Goal: Use online tool/utility

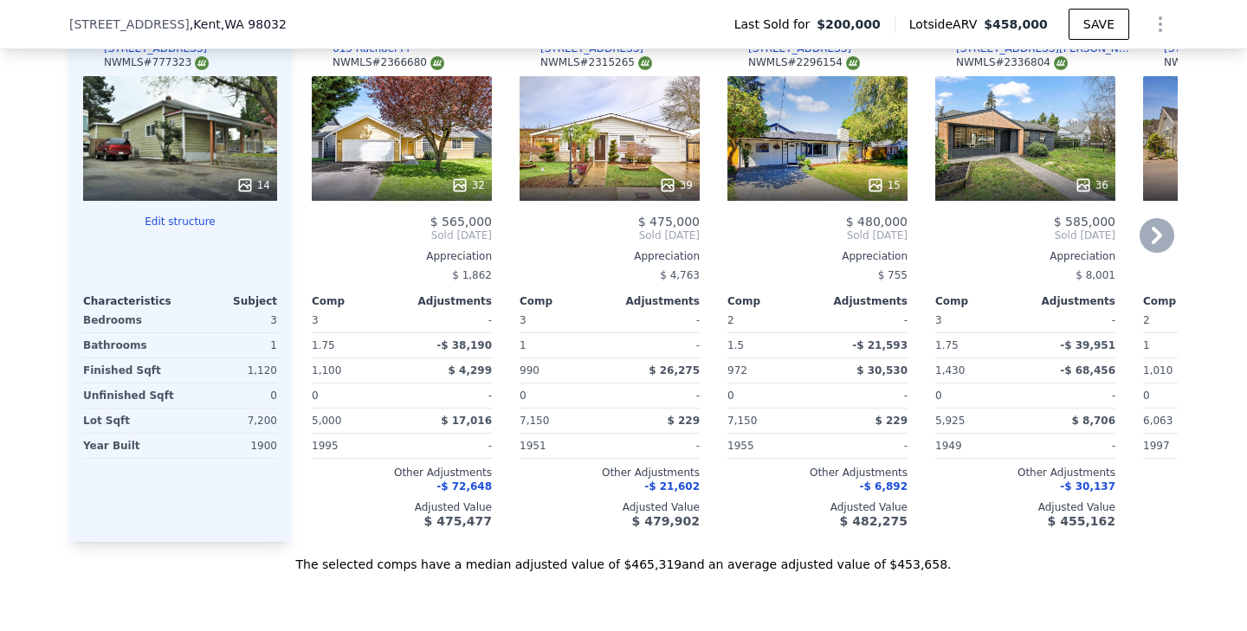
scroll to position [1951, 0]
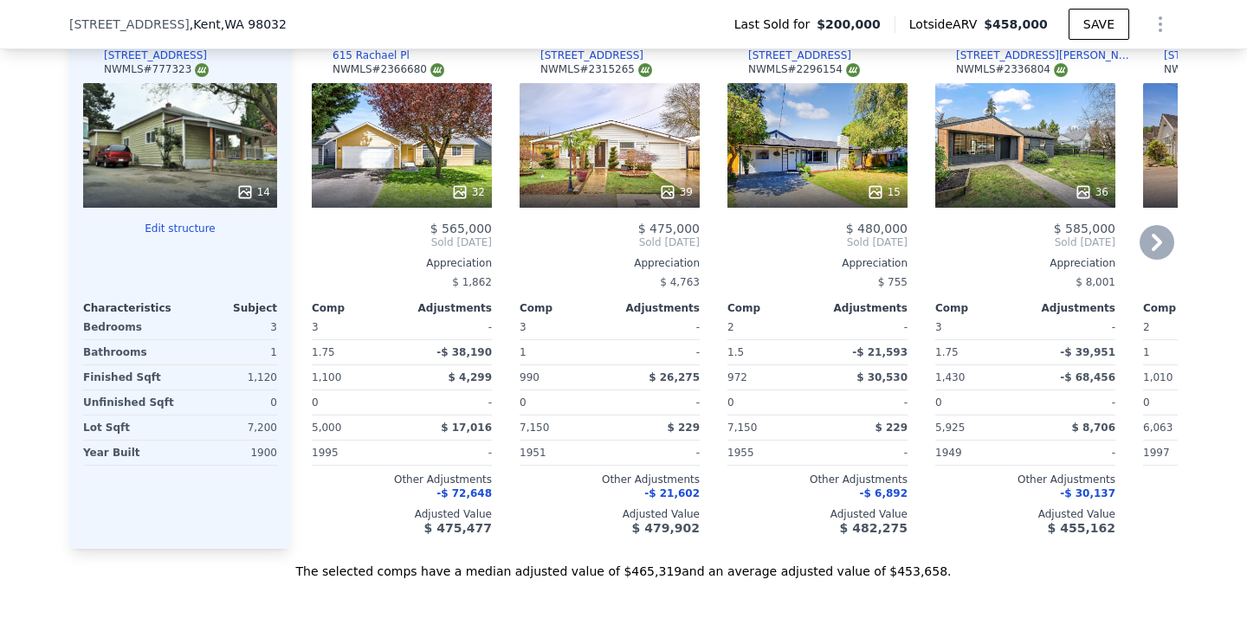
drag, startPoint x: 1001, startPoint y: 283, endPoint x: 957, endPoint y: 288, distance: 44.5
click at [957, 288] on div "$ 8,001" at bounding box center [1025, 282] width 180 height 24
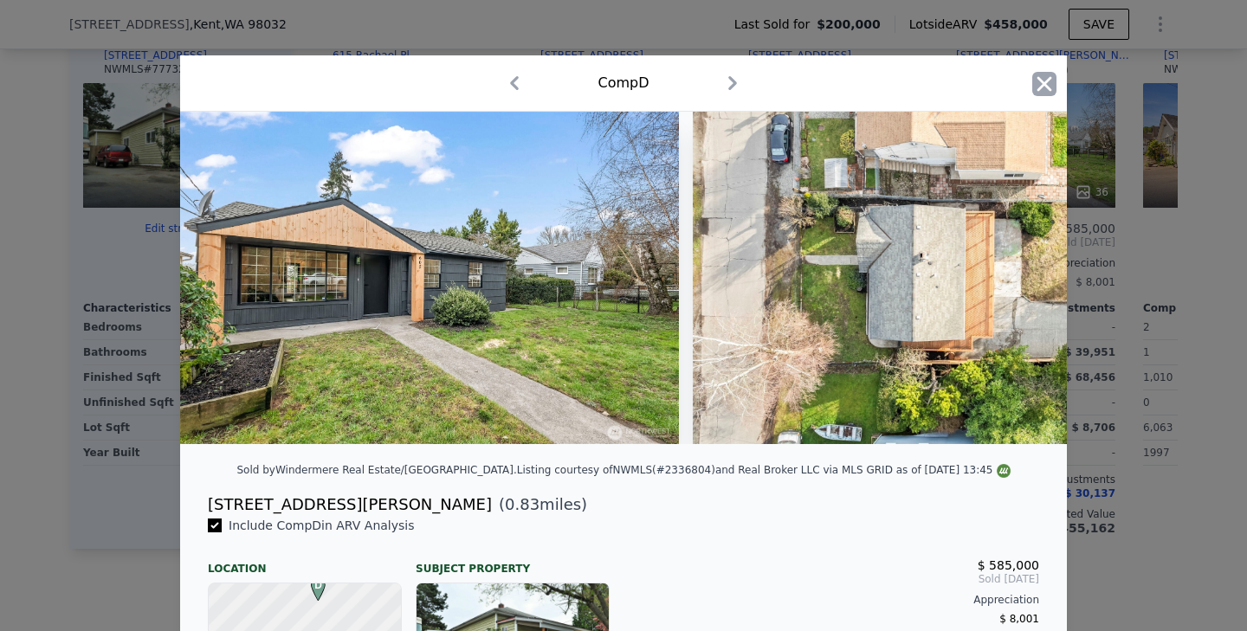
click at [1052, 80] on icon "button" at bounding box center [1044, 84] width 24 height 24
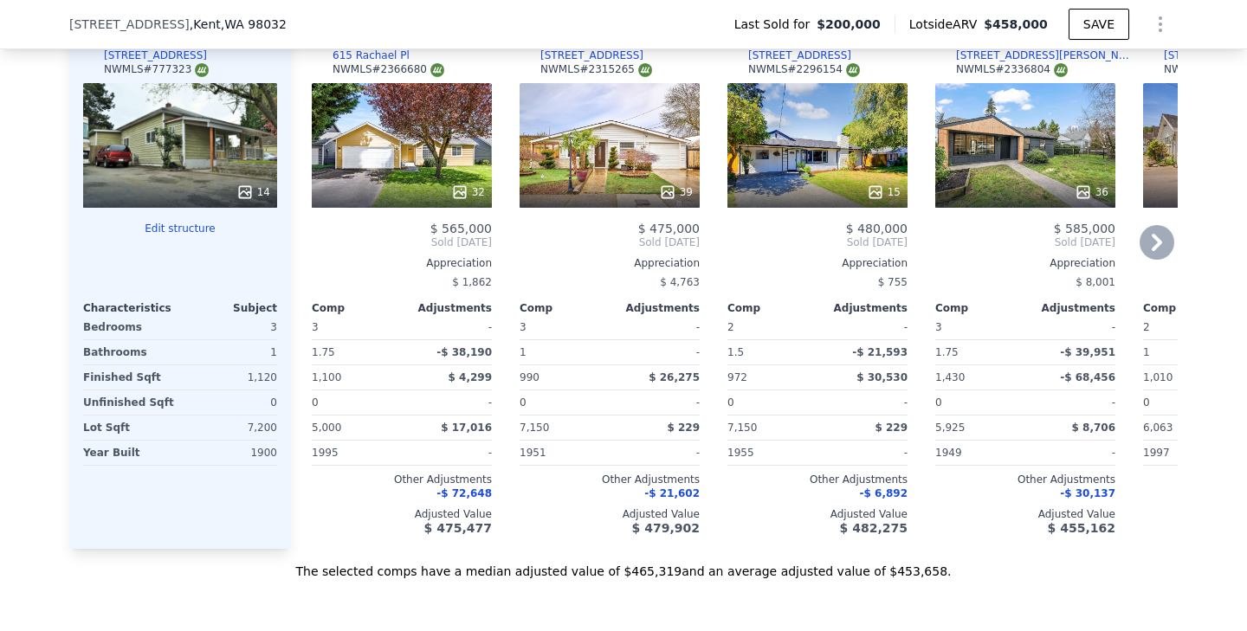
click at [1151, 239] on icon at bounding box center [1156, 242] width 35 height 35
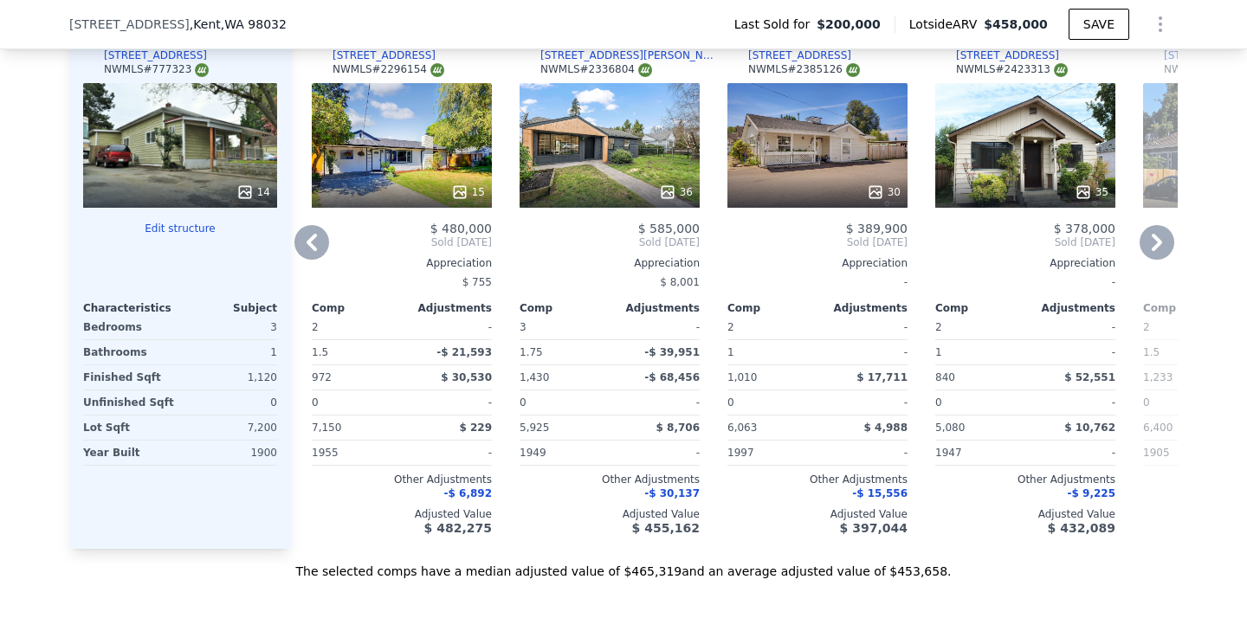
click at [1151, 239] on icon at bounding box center [1156, 242] width 35 height 35
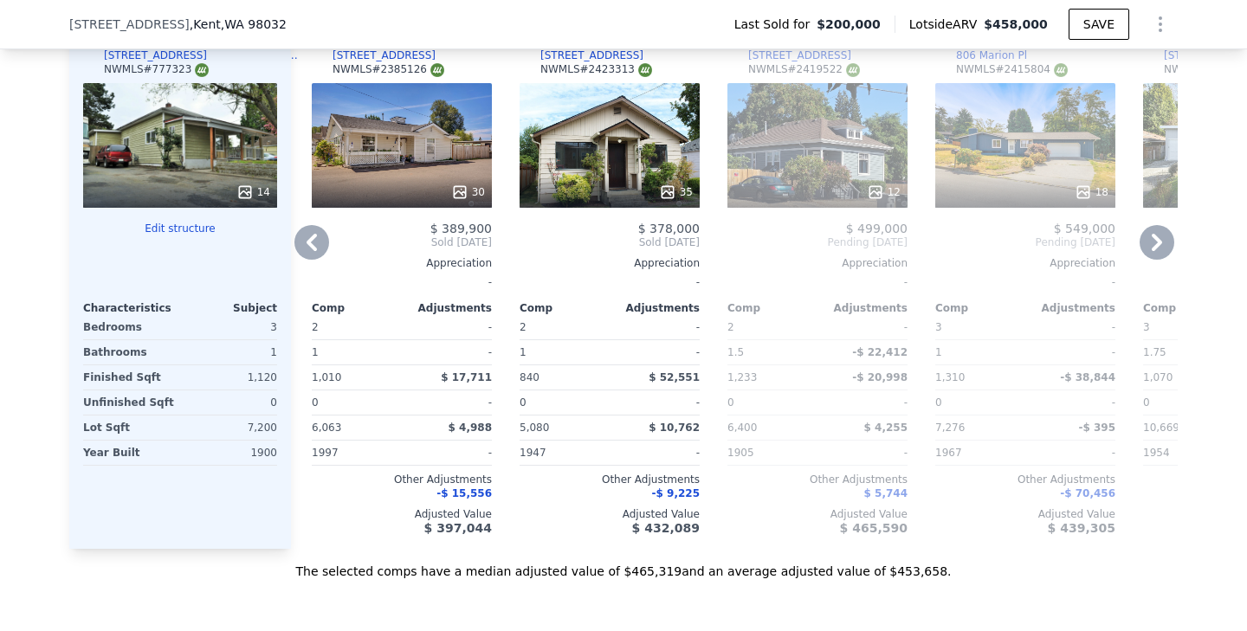
click at [308, 246] on icon at bounding box center [311, 242] width 35 height 35
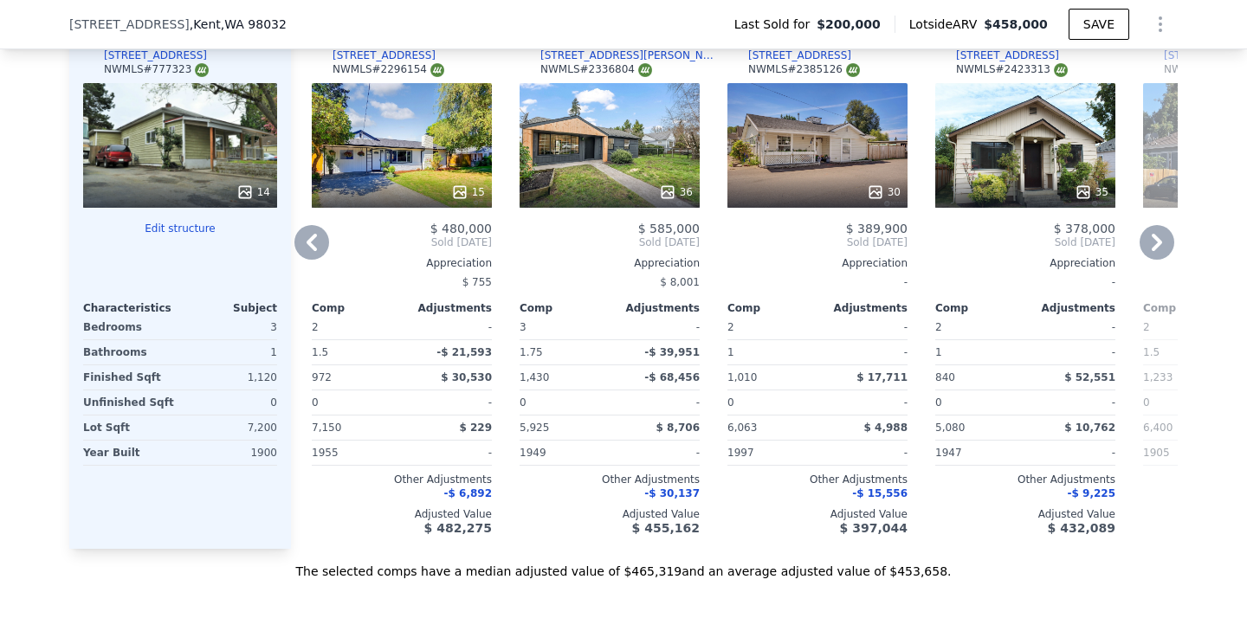
click at [308, 246] on icon at bounding box center [311, 242] width 35 height 35
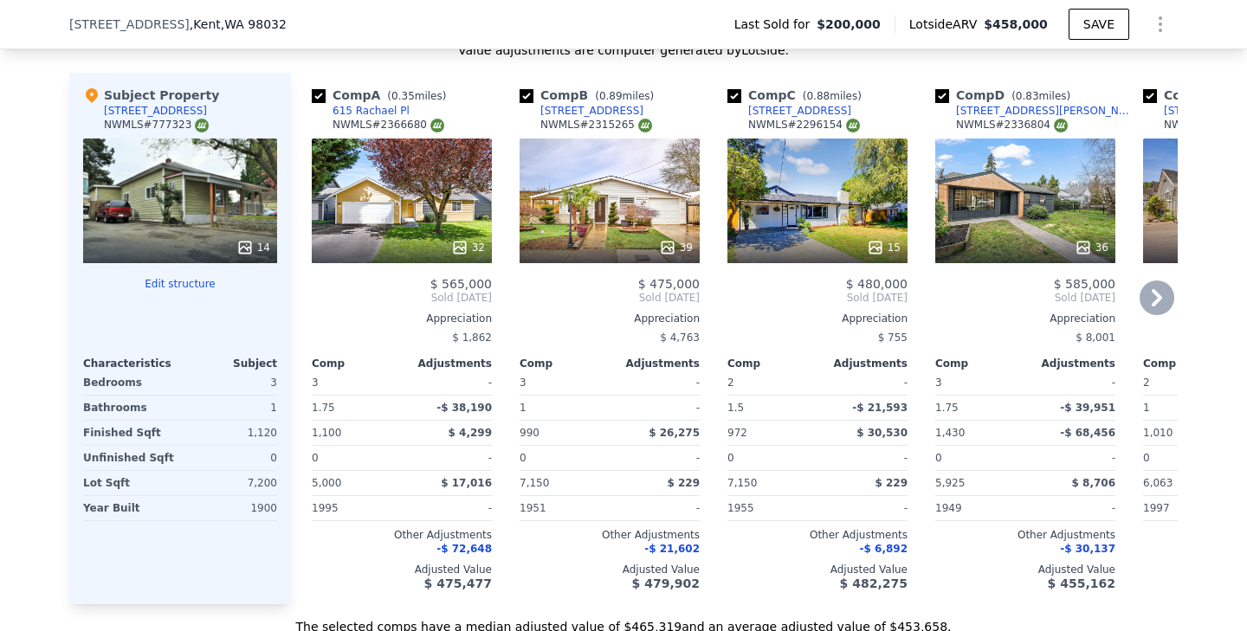
scroll to position [1893, 0]
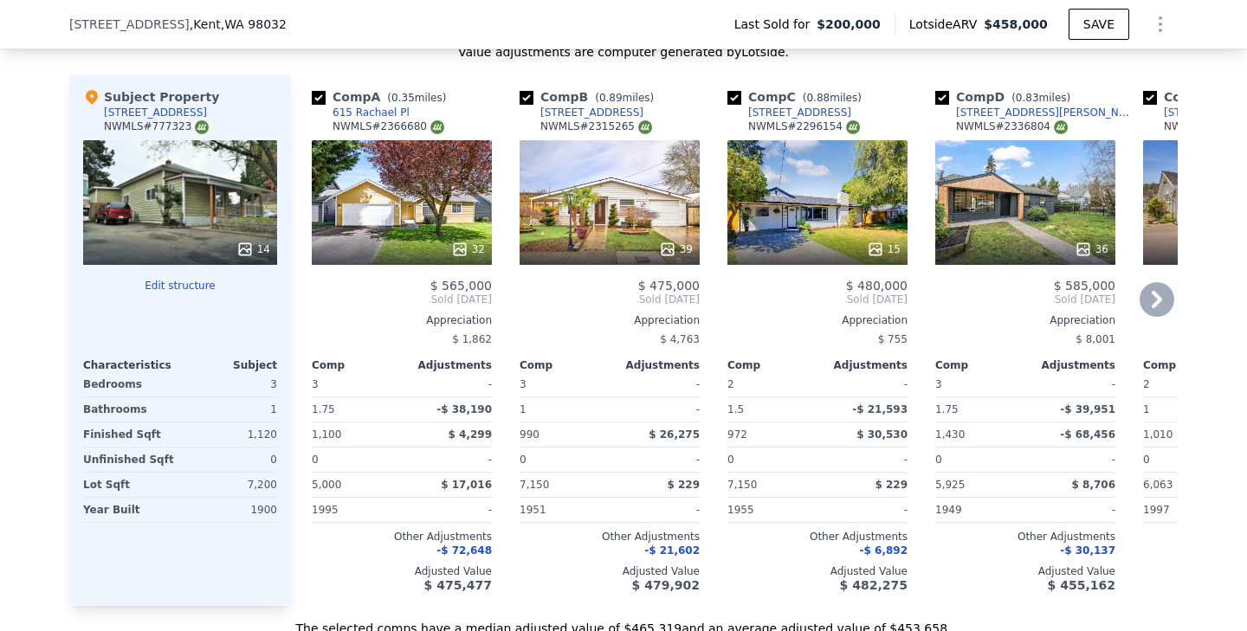
click at [1157, 305] on icon at bounding box center [1156, 299] width 35 height 35
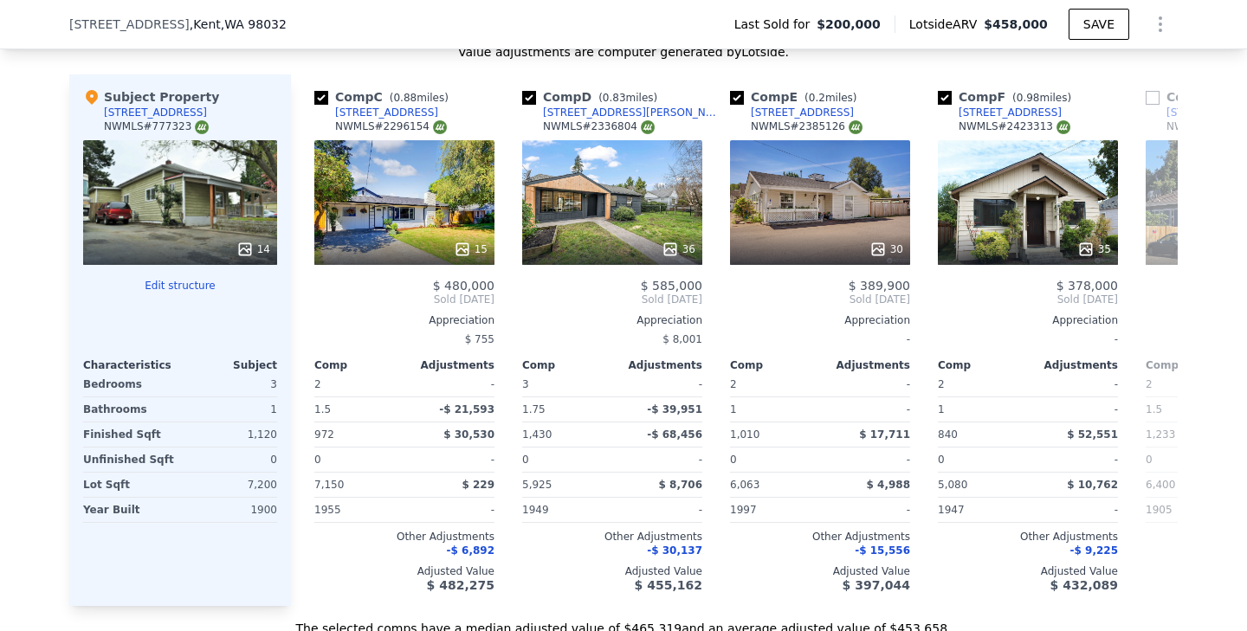
scroll to position [0, 416]
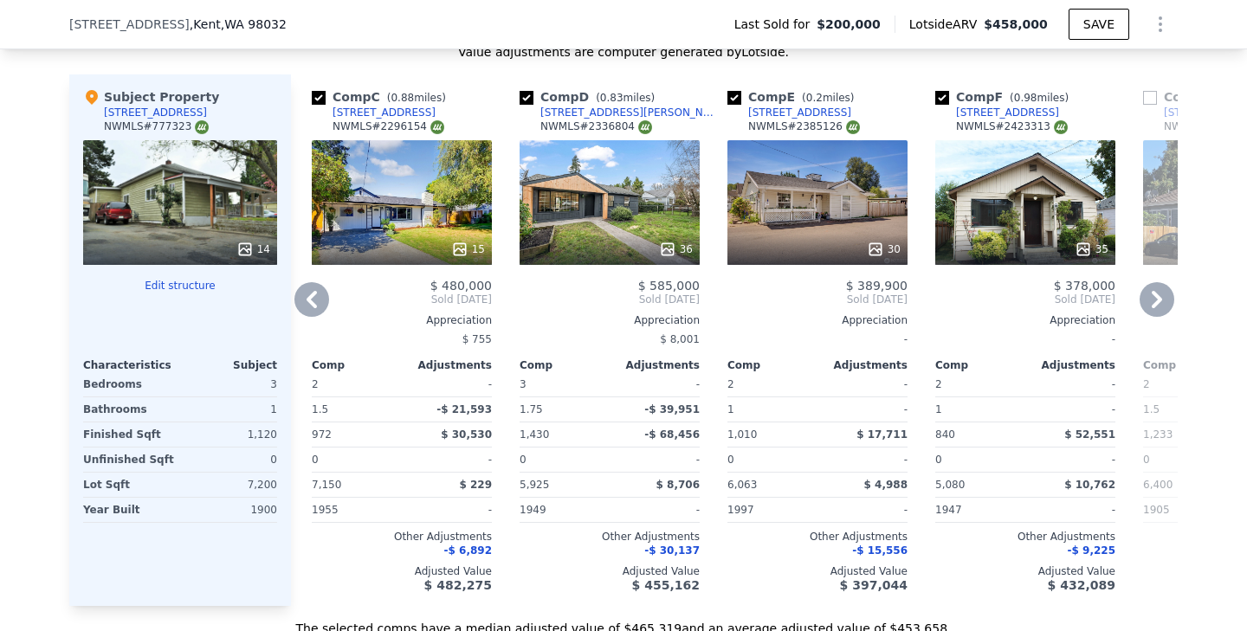
click at [1161, 303] on icon at bounding box center [1156, 299] width 35 height 35
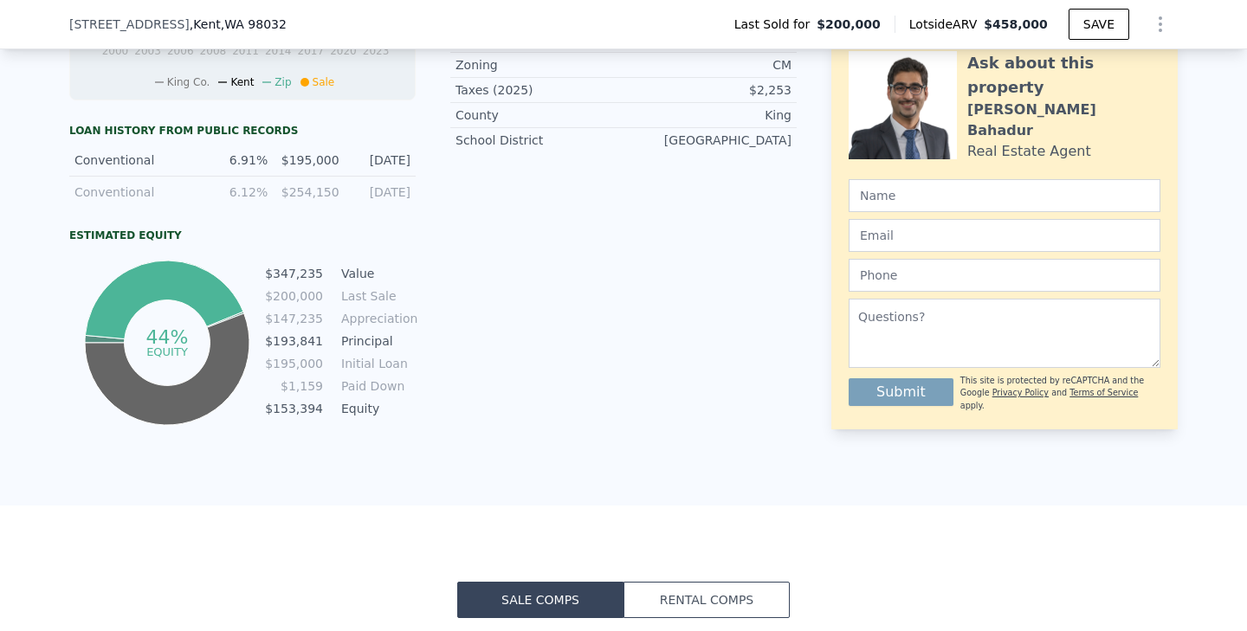
scroll to position [784, 0]
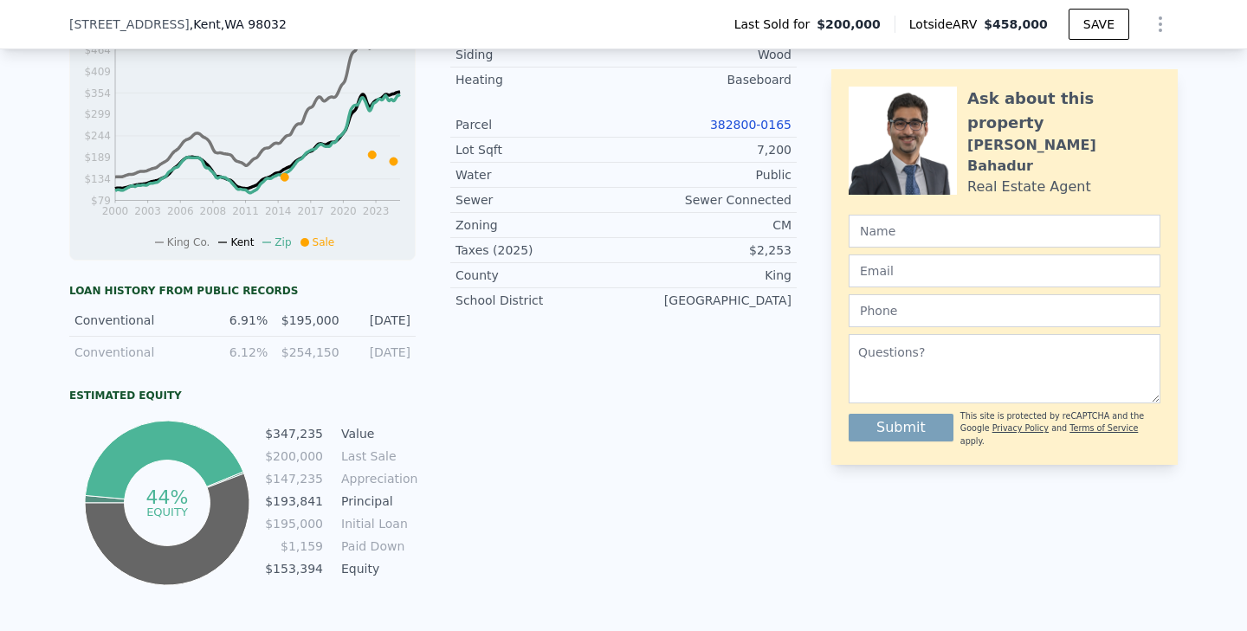
click at [247, 33] on div "[STREET_ADDRESS] Last Sold for $200,000 Lotside ARV $458,000 SAVE" at bounding box center [623, 24] width 1108 height 48
click at [250, 33] on div "[STREET_ADDRESS] Last Sold for $200,000 Lotside ARV $458,000 SAVE" at bounding box center [623, 24] width 1108 height 48
click at [262, 23] on span ", WA 98032" at bounding box center [254, 24] width 66 height 14
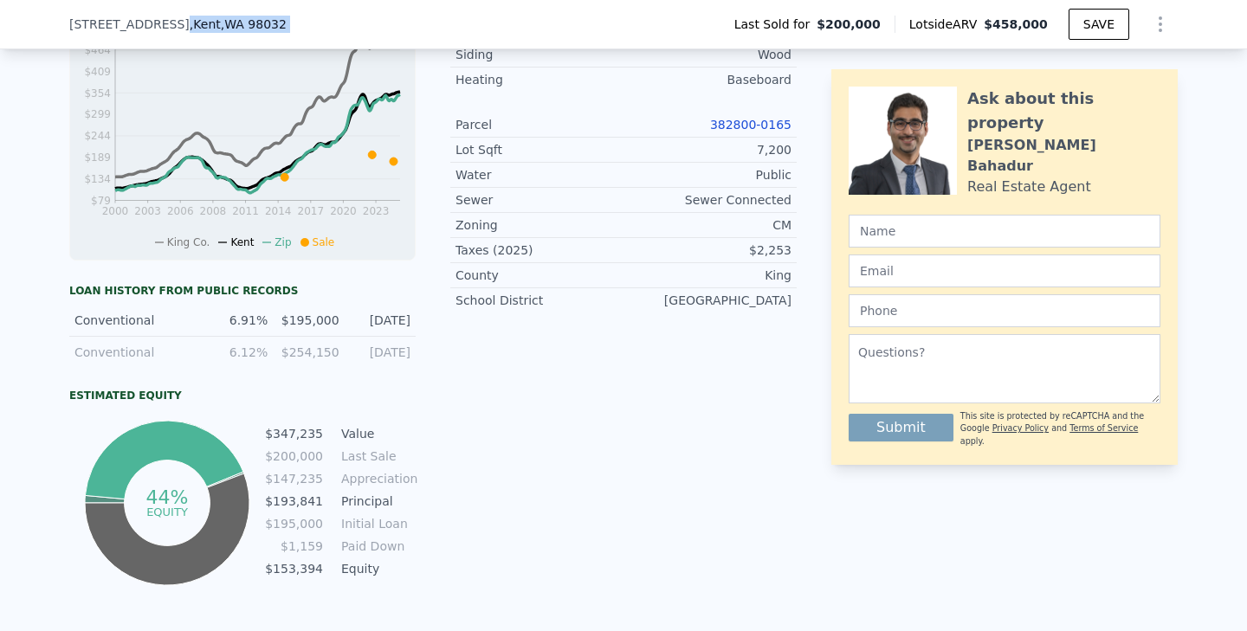
click at [262, 23] on span ", WA 98032" at bounding box center [254, 24] width 66 height 14
click at [263, 23] on span ", WA 98032" at bounding box center [254, 24] width 66 height 14
drag, startPoint x: 294, startPoint y: 25, endPoint x: 68, endPoint y: 25, distance: 226.8
click at [66, 24] on div "[STREET_ADDRESS] Last Sold for $200,000 Lotside ARV $458,000 SAVE" at bounding box center [623, 24] width 1247 height 49
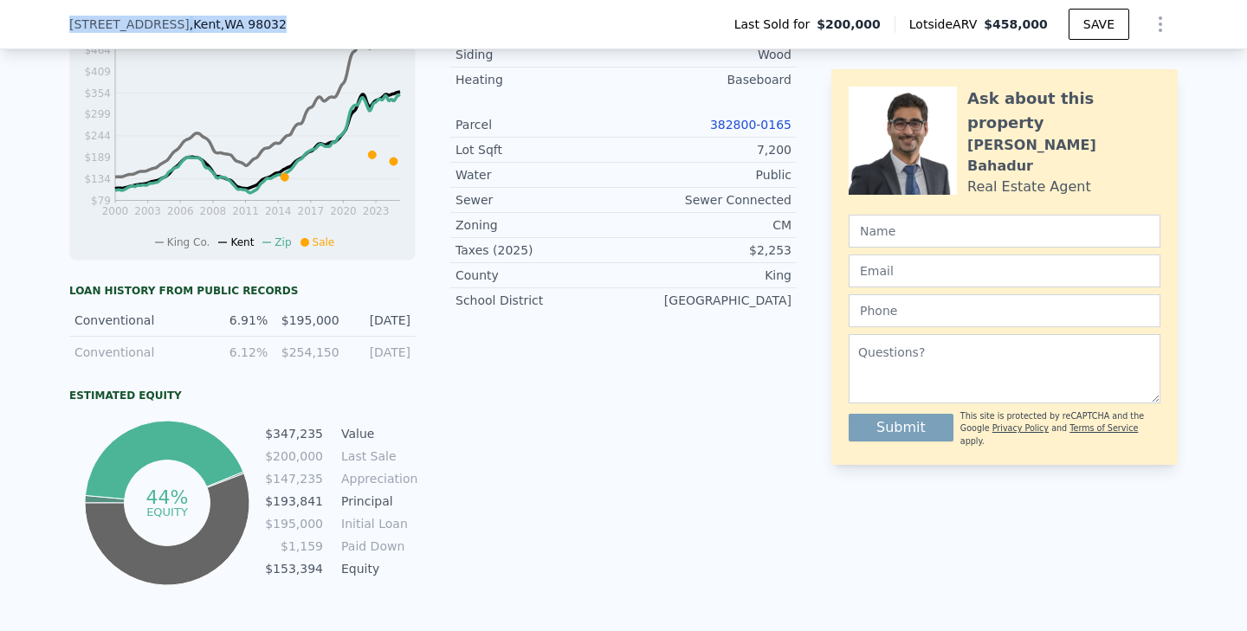
copy div "[STREET_ADDRESS]"
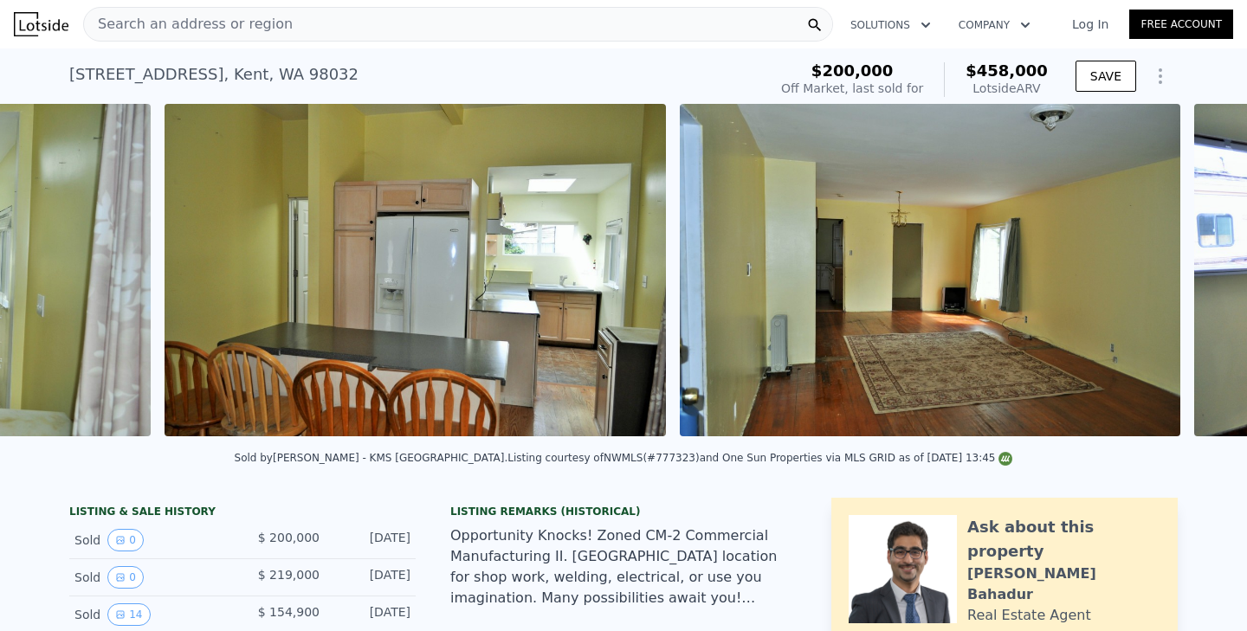
scroll to position [0, 3364]
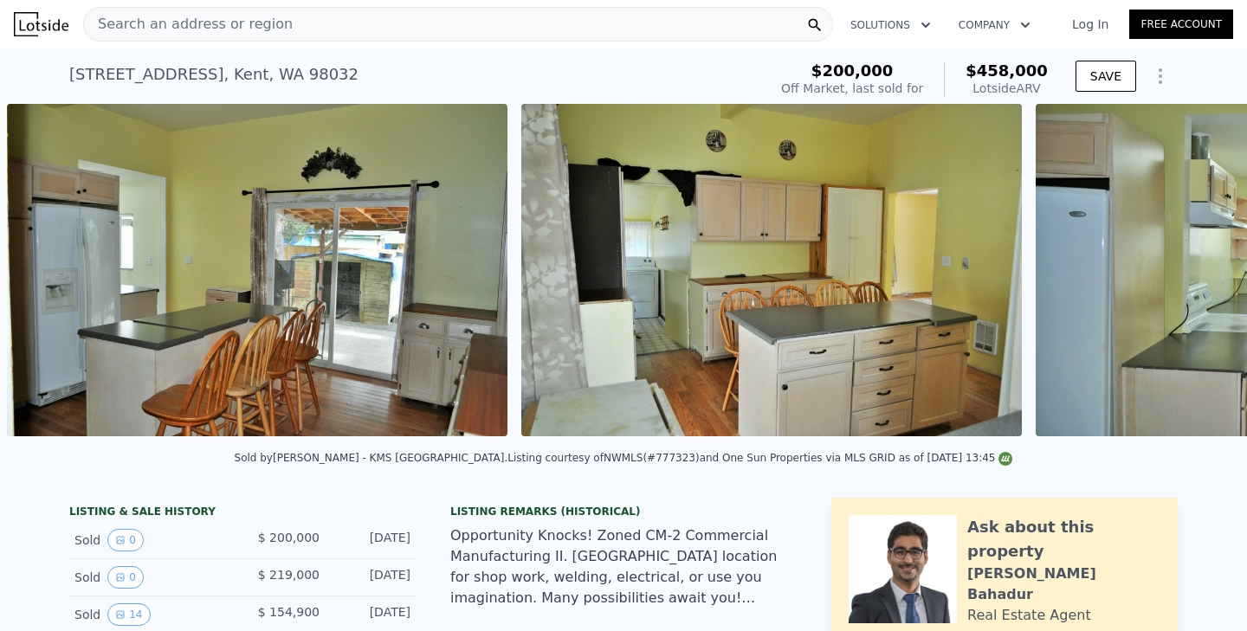
scroll to position [0, 1821]
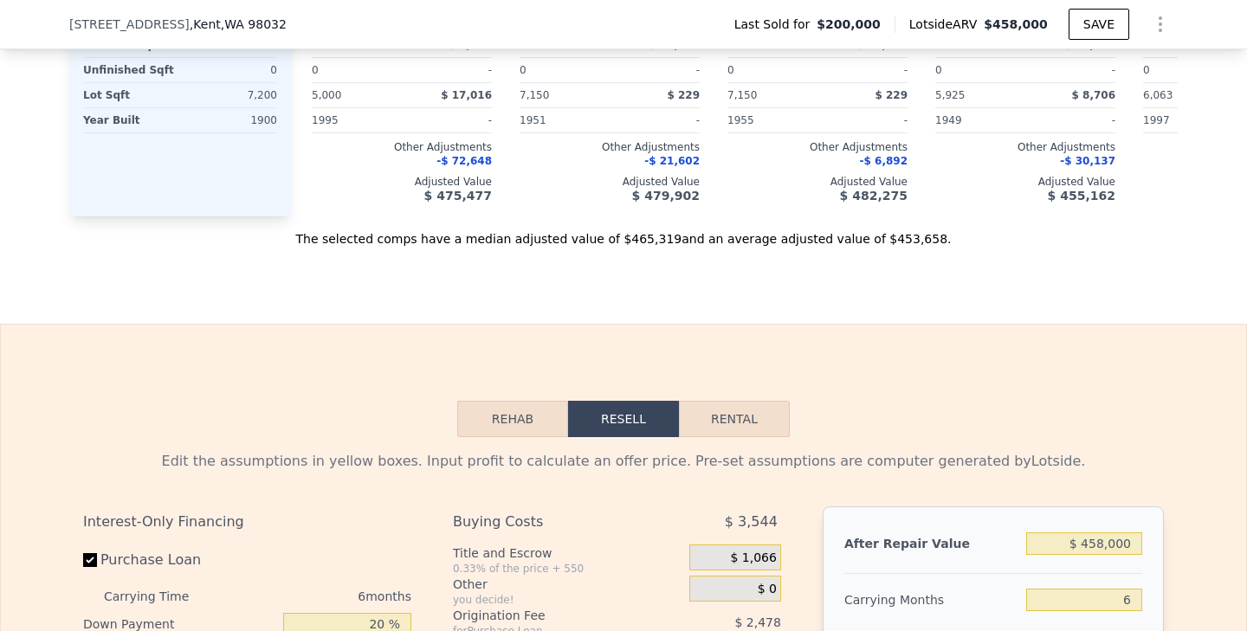
scroll to position [2507, 0]
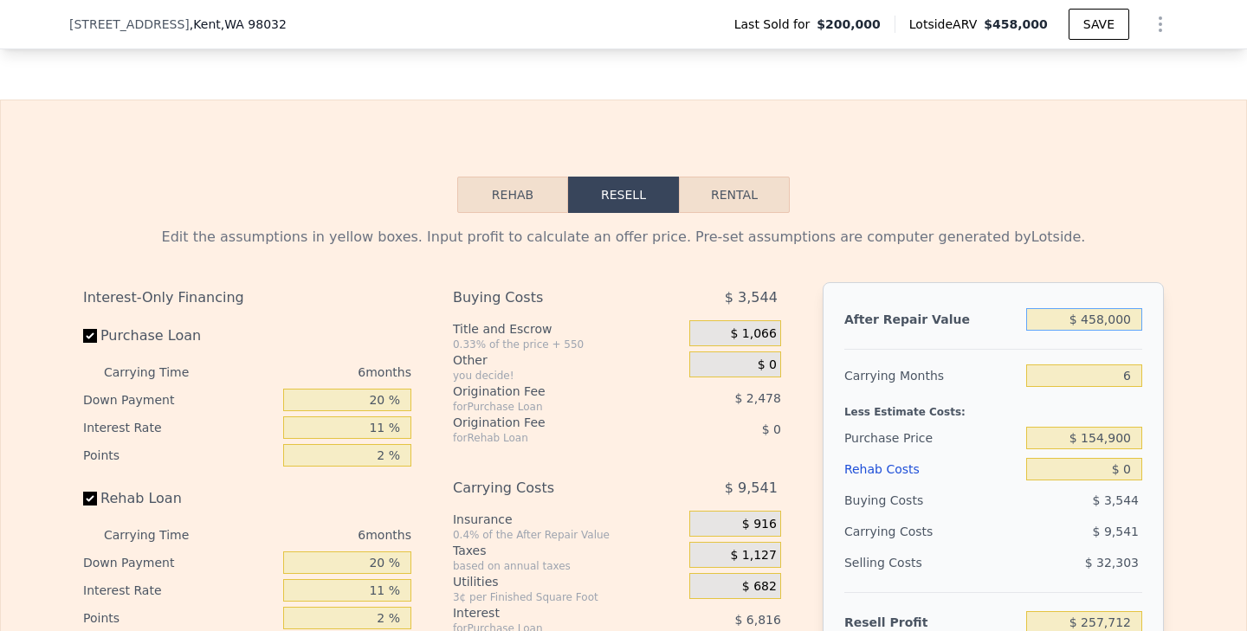
click at [1088, 316] on input "$ 458,000" at bounding box center [1084, 319] width 116 height 23
drag, startPoint x: 1101, startPoint y: 316, endPoint x: 1147, endPoint y: 316, distance: 45.9
click at [1147, 316] on div "After Repair Value $ 458,000 Carrying Months 6 Less Estimate Costs: Purchase Pr…" at bounding box center [992, 522] width 341 height 481
type input "$ 45"
type input "-$ 167,577"
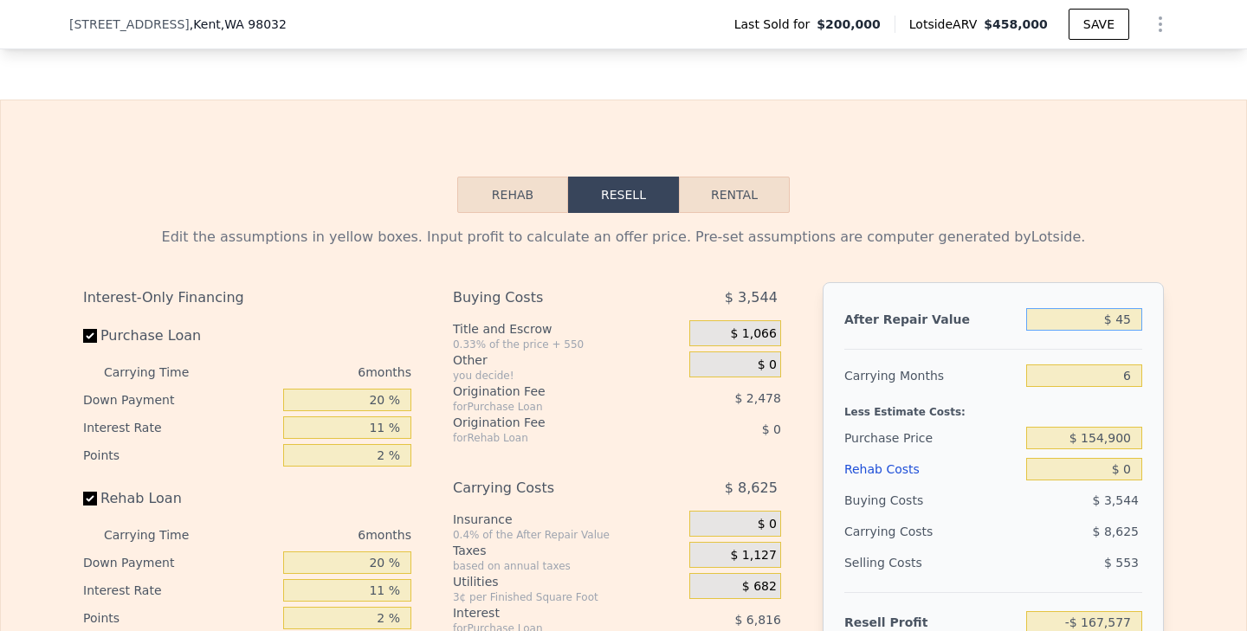
type input "$ 450"
type input "-$ 167,200"
type input "$ 450,000"
type input "$ 250,282"
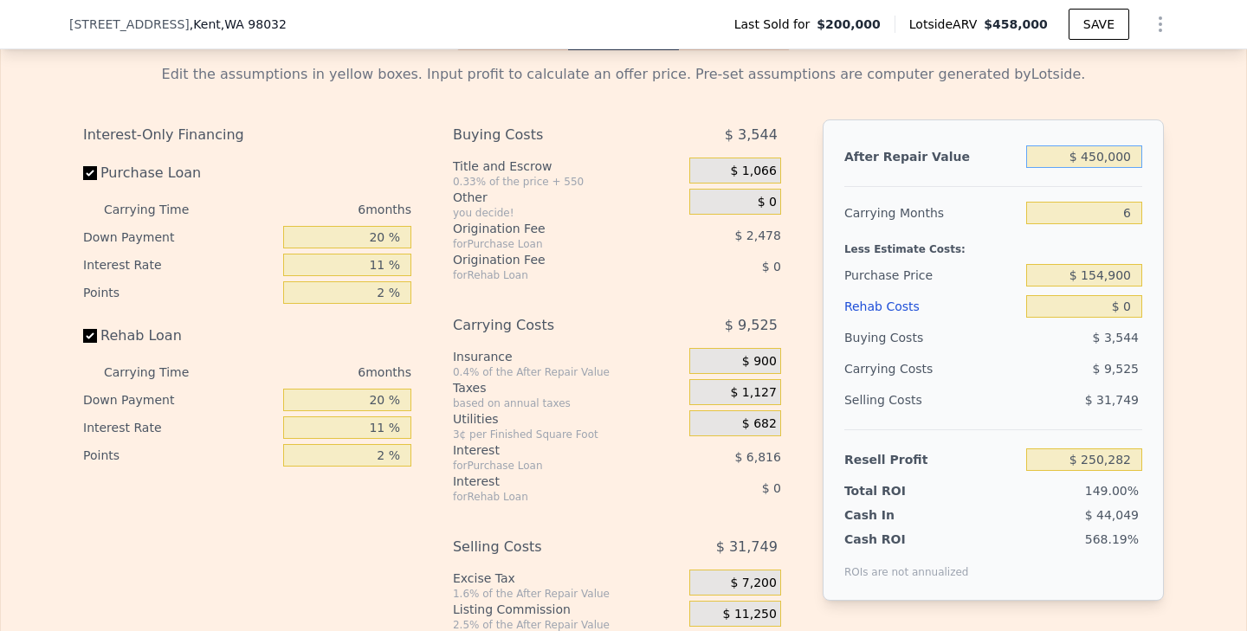
scroll to position [2693, 0]
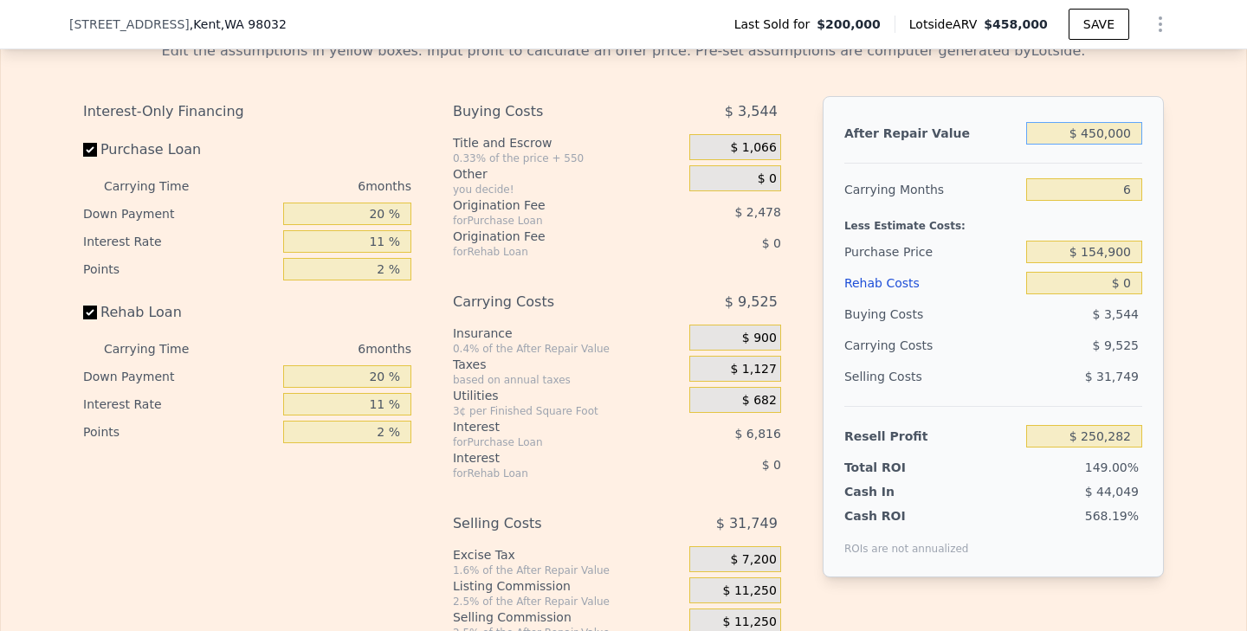
type input "$ 450,000"
click at [1131, 276] on input "$ 0" at bounding box center [1084, 283] width 116 height 23
type input "$ 100,000"
type input "$ 144,284"
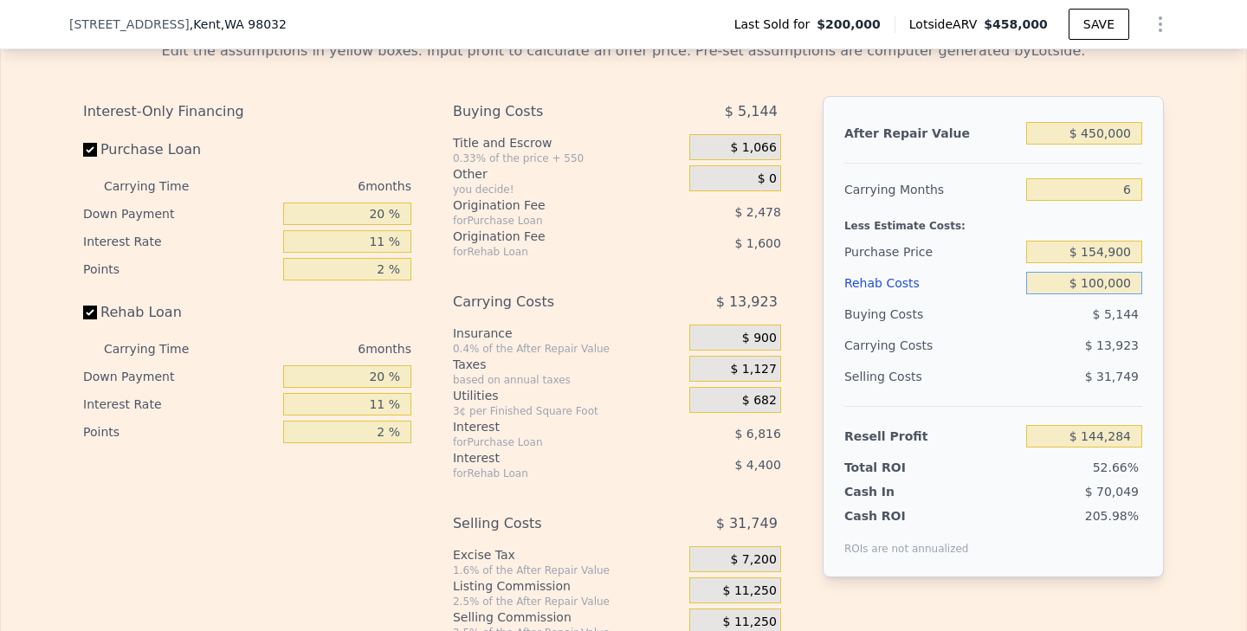
type input "$ 1,000,000"
type input "-$ 809,716"
type input "$ 100,000"
type input "$ 144,284"
type input "$ 100,000"
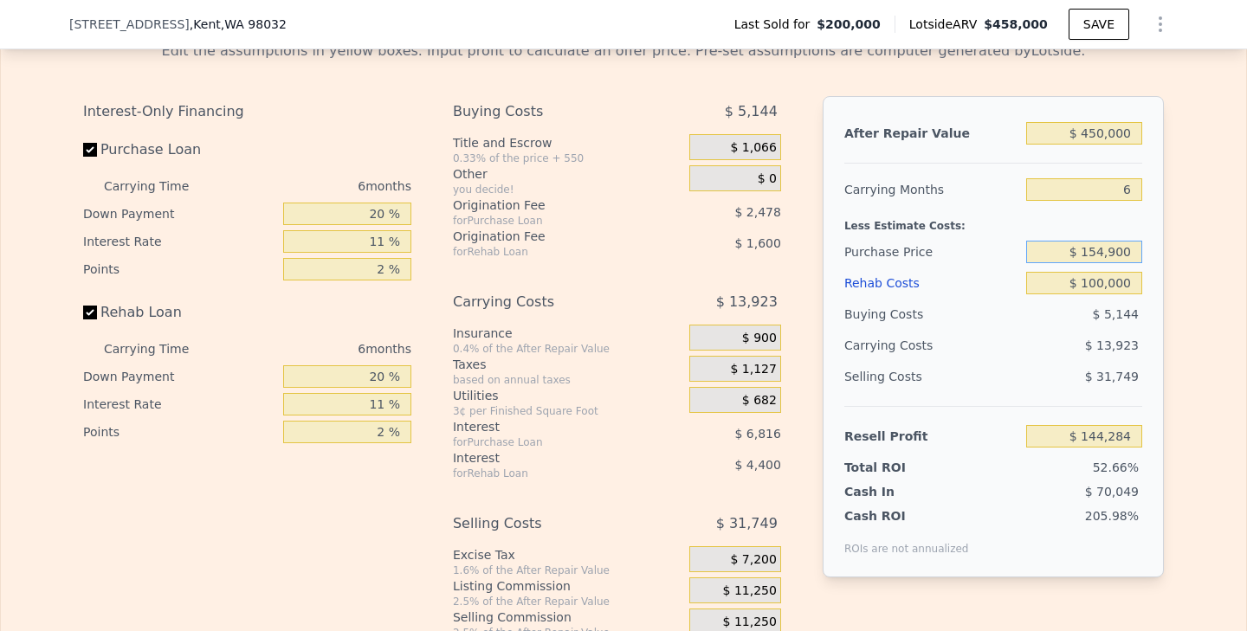
click at [1096, 243] on input "$ 154,900" at bounding box center [1084, 252] width 116 height 23
type input "$ 300,000"
click at [1188, 243] on div "Edit the assumptions in yellow boxes. Input profit to calculate an offer price.…" at bounding box center [623, 349] width 1245 height 644
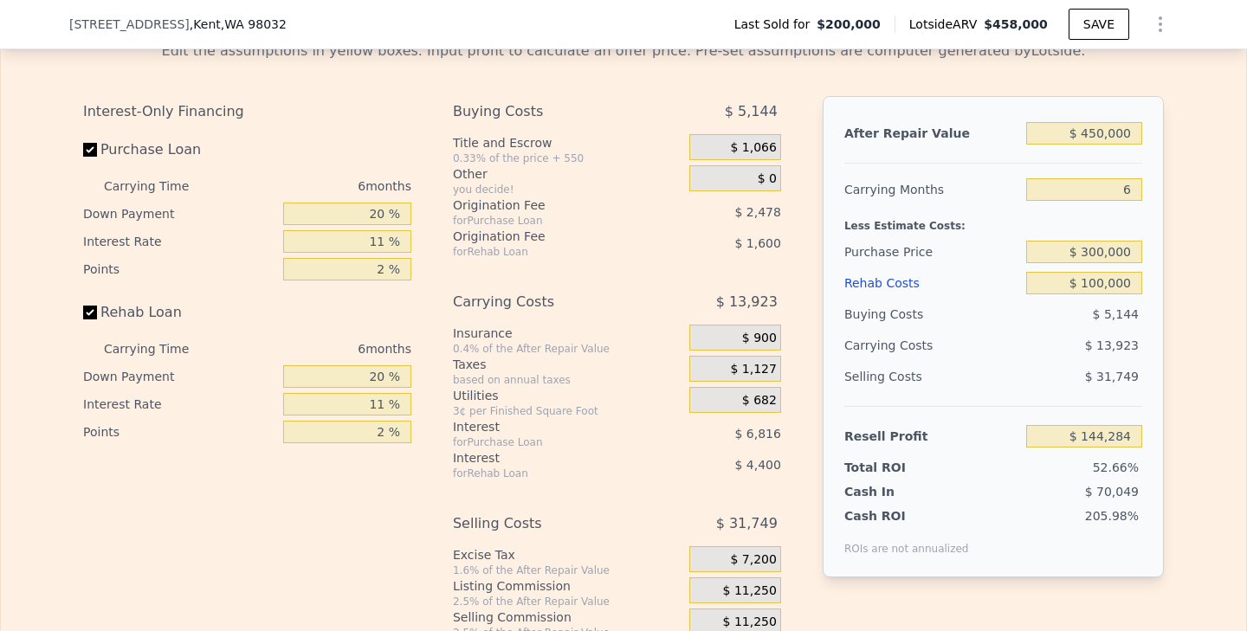
type input "-$ 10,005"
click at [1106, 137] on input "$ 450,000" at bounding box center [1084, 133] width 116 height 23
type input "$ 4,000"
type input "-$ 424,191"
type input "$ 490,000"
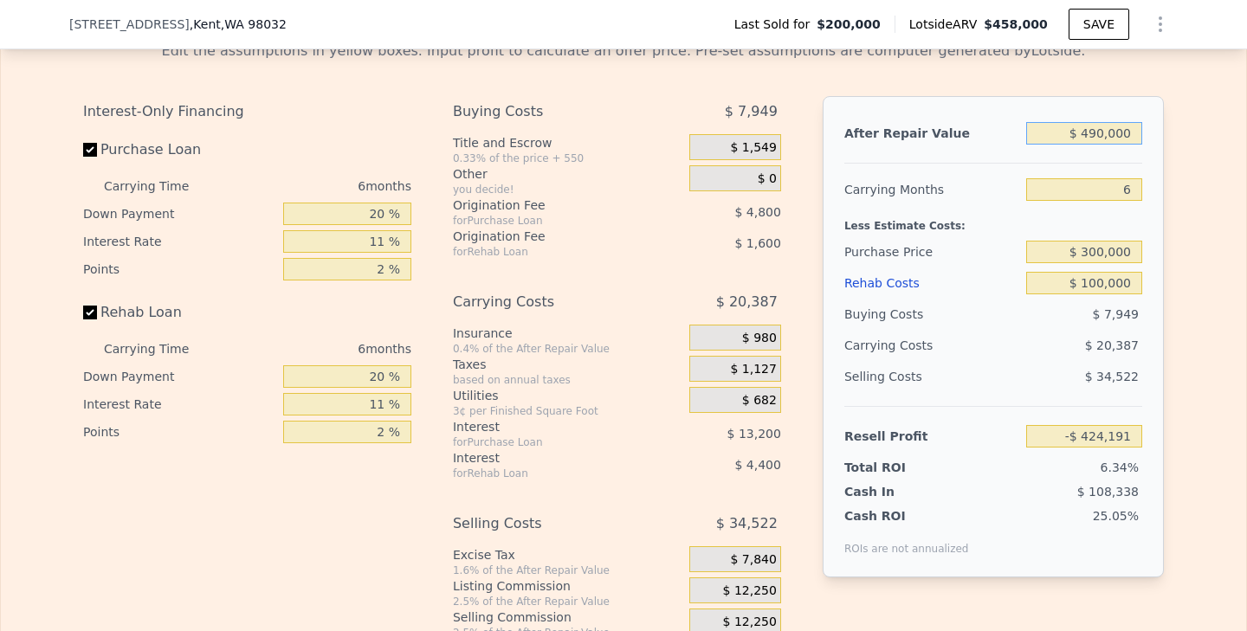
type input "$ 27,142"
type input "$ 490,000"
click at [1133, 222] on div "Less Estimate Costs:" at bounding box center [993, 220] width 298 height 31
click at [1100, 251] on input "$ 300,000" at bounding box center [1084, 252] width 116 height 23
